Goal: Information Seeking & Learning: Check status

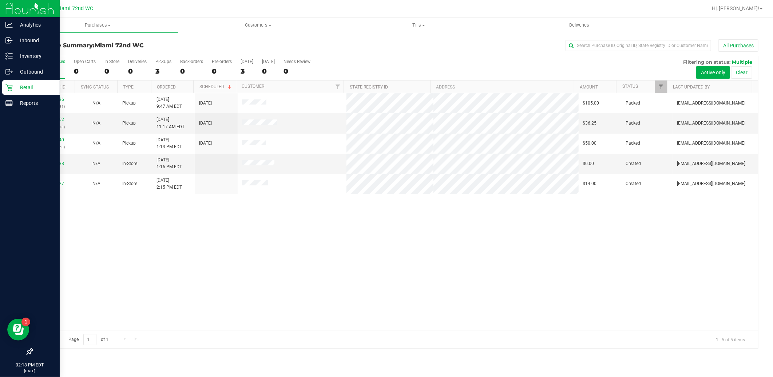
click at [9, 85] on icon at bounding box center [8, 87] width 7 height 7
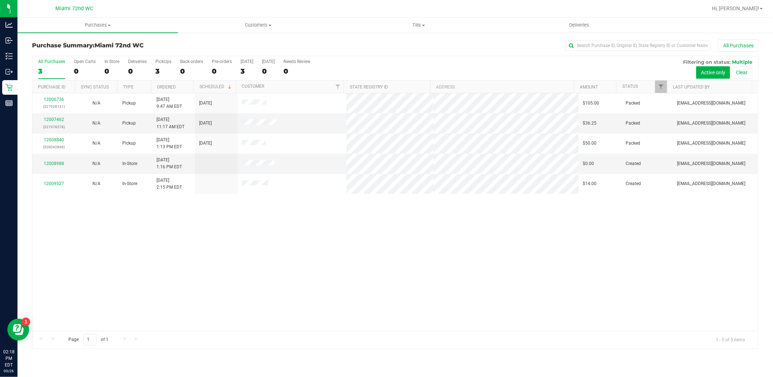
click at [523, 299] on div "12006736 (327928131) N/A Pickup [DATE] 9:47 AM EDT 9/26/2025 $105.00 Packed [EM…" at bounding box center [395, 211] width 726 height 237
click at [492, 291] on div "12006736 (327928131) N/A Pickup [DATE] 9:47 AM EDT 9/26/2025 $105.00 Packed [EM…" at bounding box center [395, 211] width 726 height 237
click at [250, 160] on span at bounding box center [258, 164] width 32 height 8
drag, startPoint x: 250, startPoint y: 160, endPoint x: 270, endPoint y: 198, distance: 42.7
click at [270, 196] on div "12006736 (327928131) N/A Pickup [DATE] 9:47 AM EDT 9/26/2025 $105.00 Packed [EM…" at bounding box center [395, 211] width 726 height 237
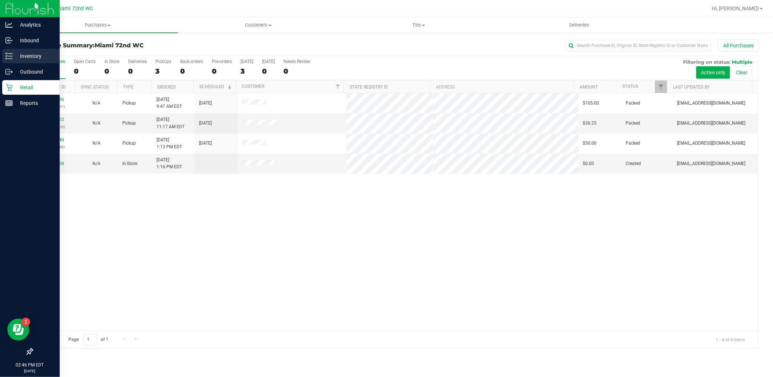
click at [32, 57] on p "Inventory" at bounding box center [35, 56] width 44 height 9
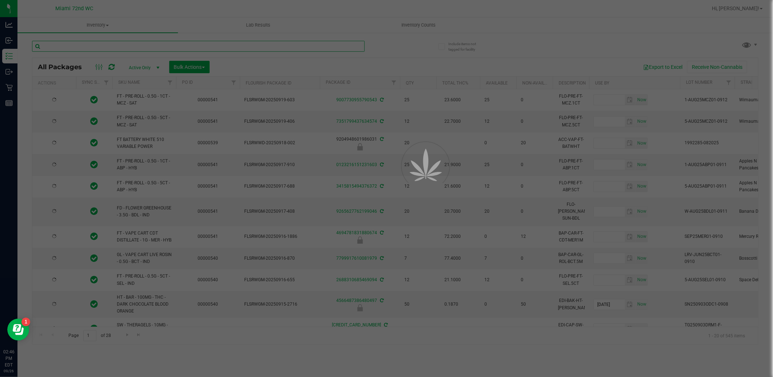
click at [136, 45] on input "text" at bounding box center [198, 46] width 333 height 11
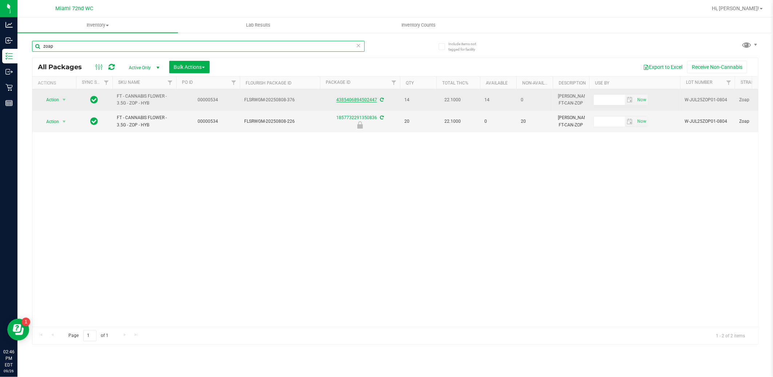
type input "zoap"
click at [357, 102] on link "4385406894502447" at bounding box center [356, 99] width 41 height 5
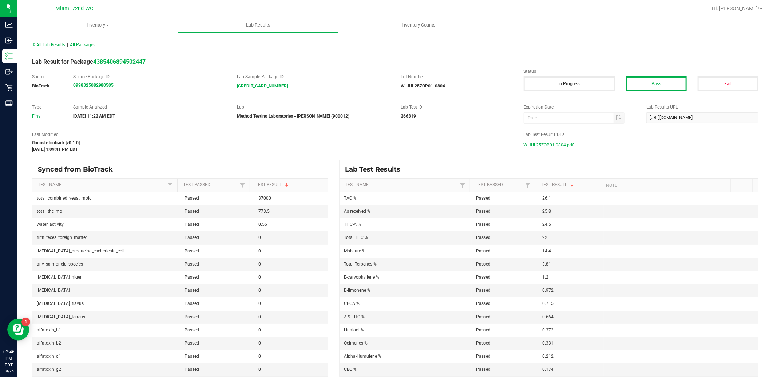
click at [527, 144] on span "W-JUL25ZOP01-0804.pdf" at bounding box center [549, 144] width 50 height 11
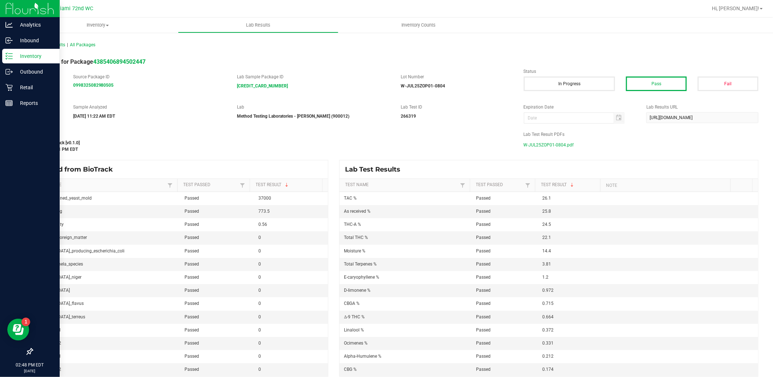
click at [15, 56] on p "Inventory" at bounding box center [35, 56] width 44 height 9
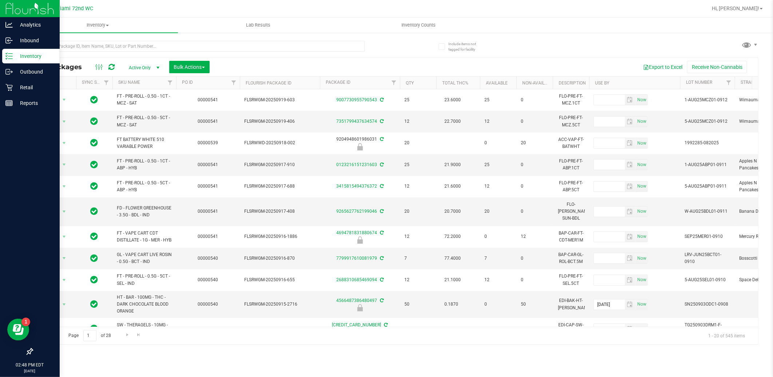
click at [6, 56] on icon at bounding box center [8, 55] width 7 height 7
click at [10, 94] on div "Retail" at bounding box center [30, 87] width 57 height 15
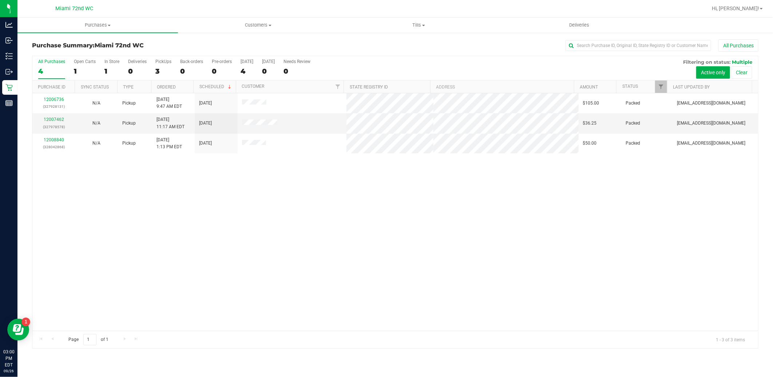
click at [244, 201] on div "12006736 (327928131) N/A Pickup [DATE] 9:47 AM EDT 9/26/2025 $105.00 Packed [EM…" at bounding box center [395, 211] width 726 height 237
click at [622, 230] on div "12006736 (327928131) N/A Pickup [DATE] 9:47 AM EDT 9/26/2025 $105.00 Packed [EM…" at bounding box center [395, 211] width 726 height 237
click at [759, 8] on span "Hi, [PERSON_NAME]!" at bounding box center [735, 8] width 47 height 6
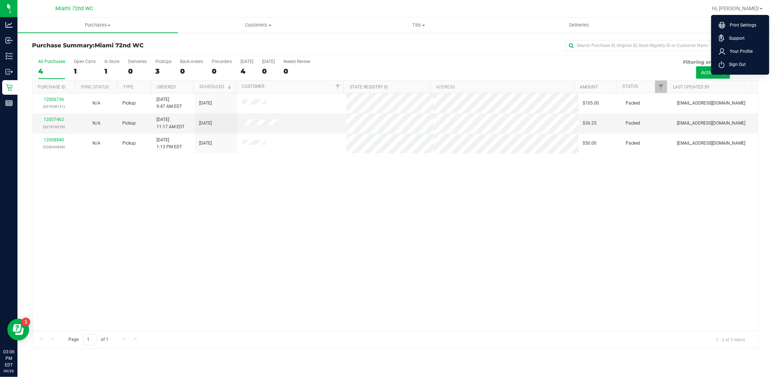
click at [675, 24] on ul "Purchases Summary of purchases Fulfillment All purchases Customers All customer…" at bounding box center [403, 25] width 773 height 16
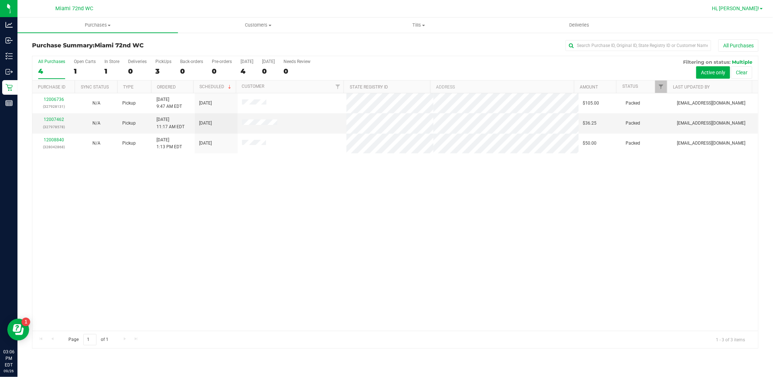
click at [745, 8] on span "Hi, [PERSON_NAME]!" at bounding box center [735, 8] width 47 height 6
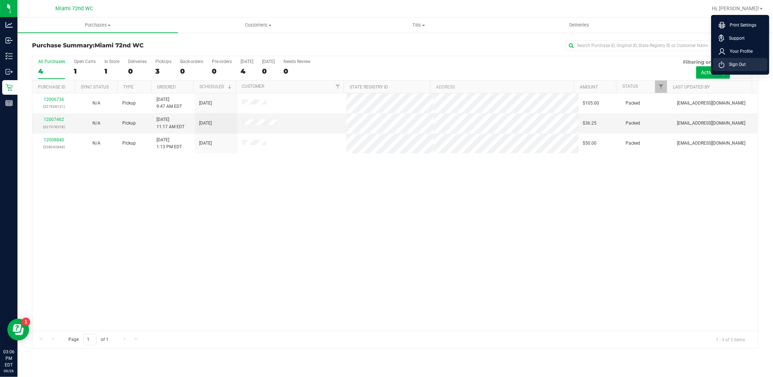
click at [745, 63] on span "Sign Out" at bounding box center [734, 64] width 21 height 7
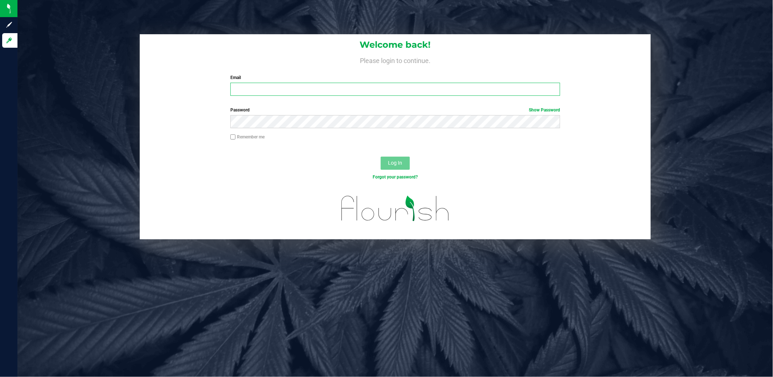
click at [327, 88] on input "Email" at bounding box center [395, 89] width 330 height 13
type input "[EMAIL_ADDRESS][DOMAIN_NAME]"
click at [381, 156] on button "Log In" at bounding box center [395, 162] width 29 height 13
